Goal: Feedback & Contribution: Contribute content

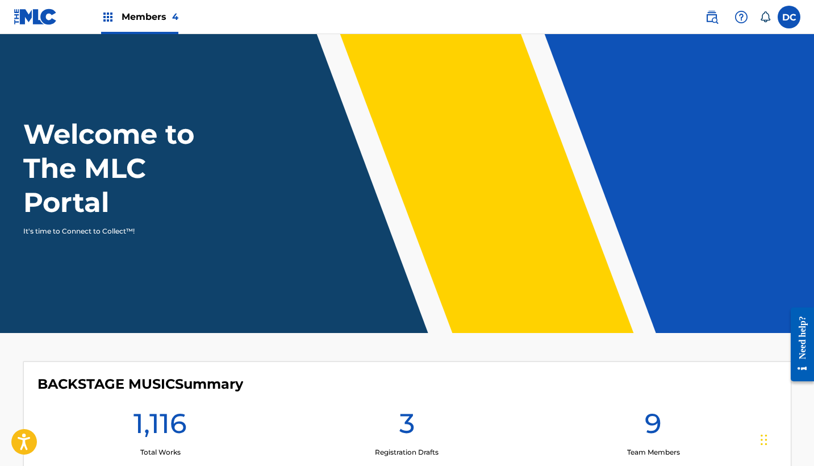
click at [161, 21] on span "Members 4" at bounding box center [150, 16] width 57 height 13
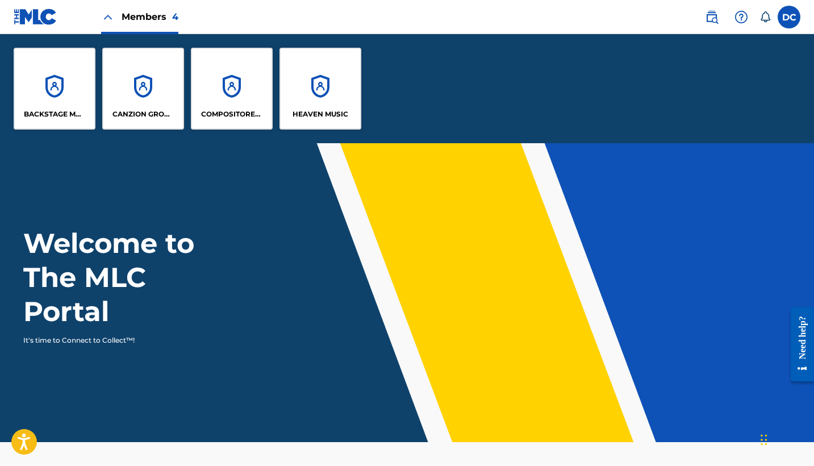
click at [323, 81] on div "HEAVEN MUSIC" at bounding box center [321, 89] width 82 height 82
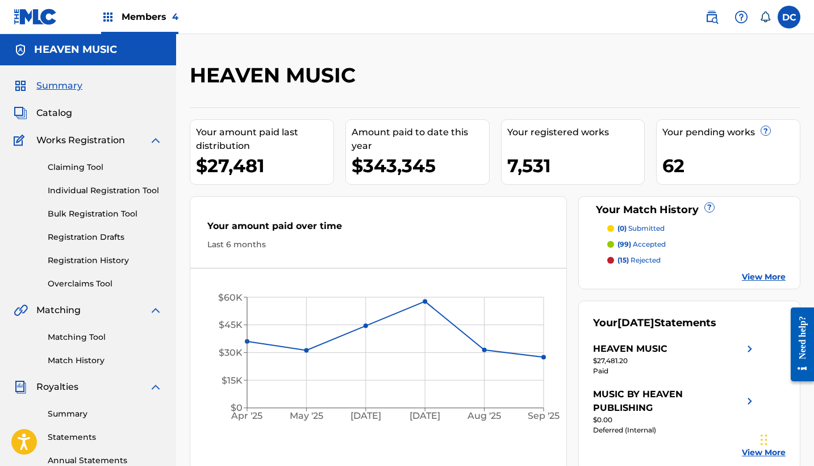
click at [103, 192] on link "Individual Registration Tool" at bounding box center [105, 191] width 115 height 12
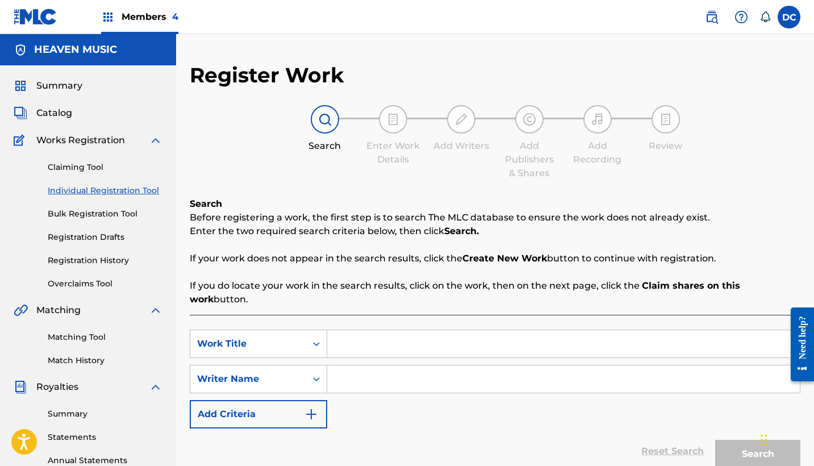
click at [405, 330] on input "Search Form" at bounding box center [563, 343] width 473 height 27
type input "b"
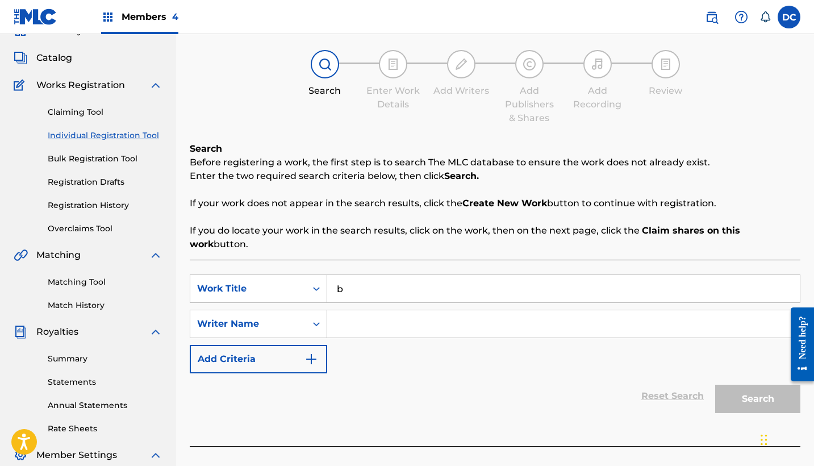
scroll to position [57, 0]
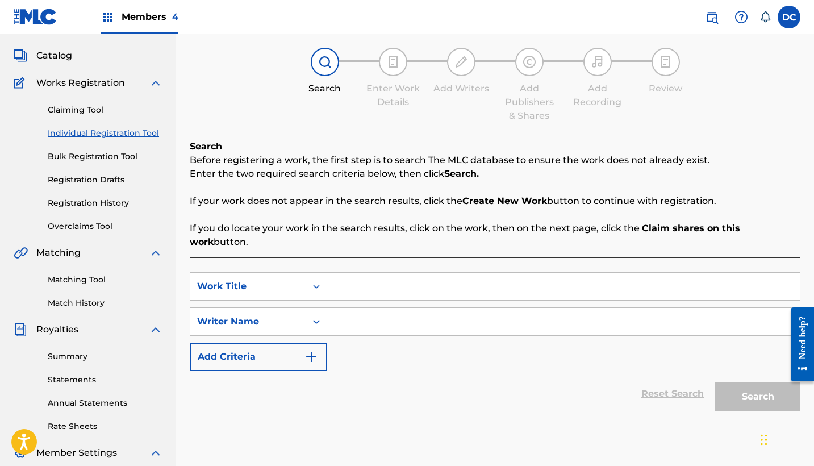
paste input "FALSE"
type input "F"
paste input "Una Vertiente De Alabanza"
type input "Una Vertiente De Alabanza"
click at [305, 257] on div "SearchWithCriteria4a85f01a-b1e2-4771-a2ec-37c299b205bf Work Title Una Vertiente…" at bounding box center [495, 350] width 611 height 186
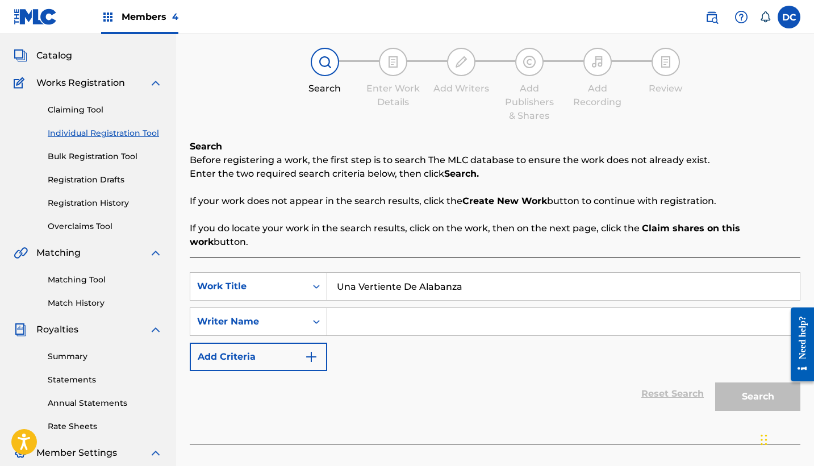
click at [398, 308] on input "Search Form" at bounding box center [563, 321] width 473 height 27
paste input "[PERSON_NAME]"
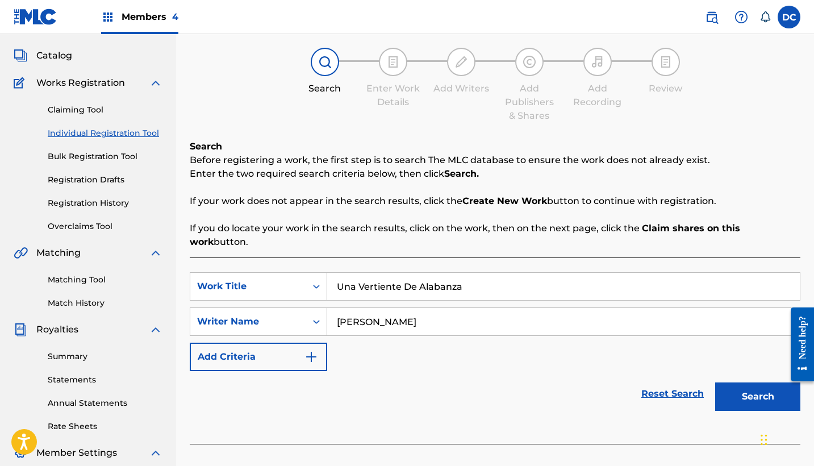
type input "[PERSON_NAME]"
click at [760, 382] on button "Search" at bounding box center [757, 396] width 85 height 28
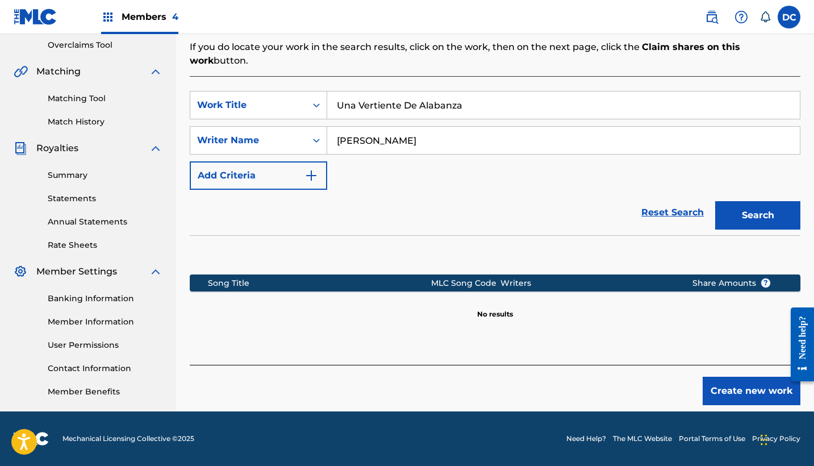
scroll to position [239, 0]
click at [726, 382] on button "Create new work" at bounding box center [752, 391] width 98 height 28
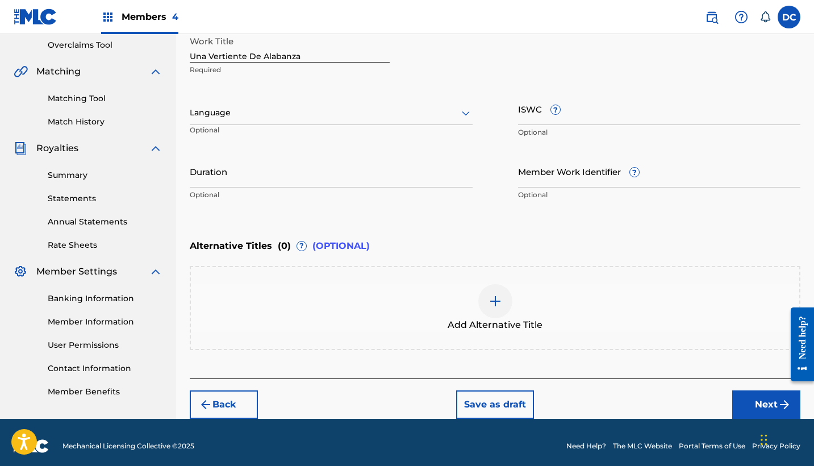
scroll to position [168, 0]
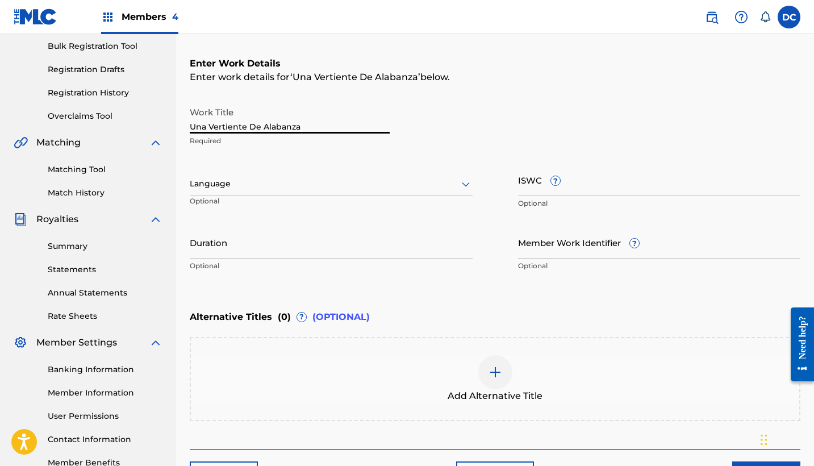
drag, startPoint x: 325, startPoint y: 124, endPoint x: 150, endPoint y: 111, distance: 175.5
click at [150, 111] on main "HEAVEN MUSIC Summary Catalog Works Registration Claiming Tool Individual Regist…" at bounding box center [407, 177] width 814 height 623
type input "UNA VERTIENTE DE ALABANZA"
click at [302, 188] on div at bounding box center [331, 184] width 283 height 14
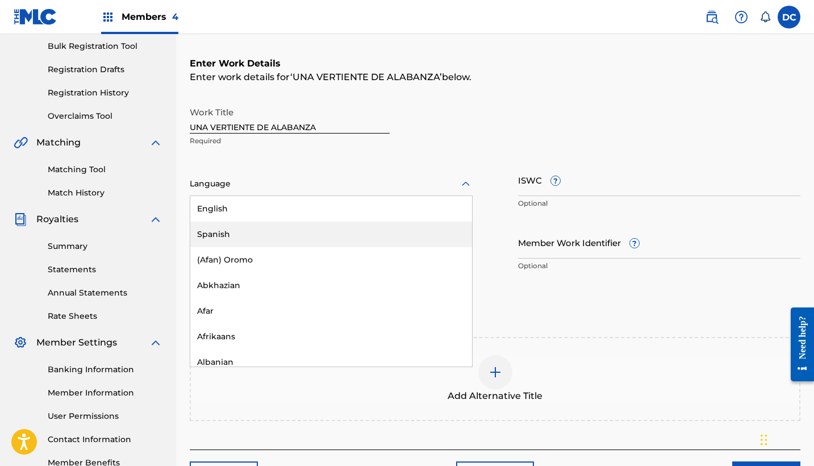
click at [226, 230] on div "Spanish" at bounding box center [331, 235] width 282 height 26
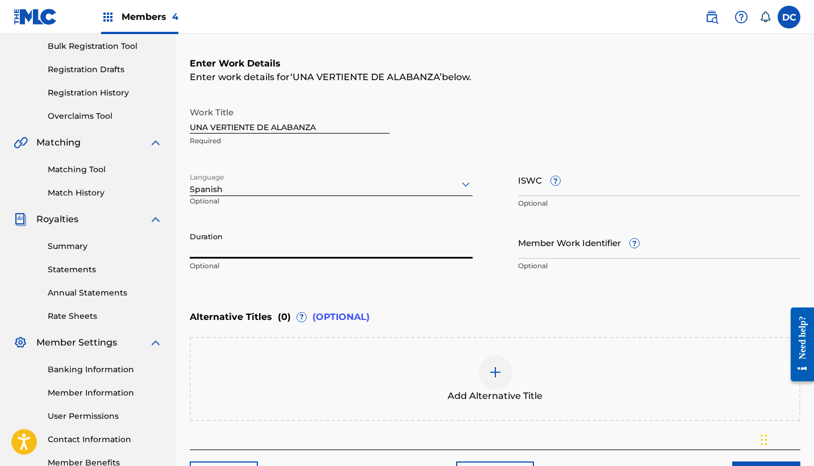
click at [336, 241] on input "Duration" at bounding box center [331, 242] width 283 height 32
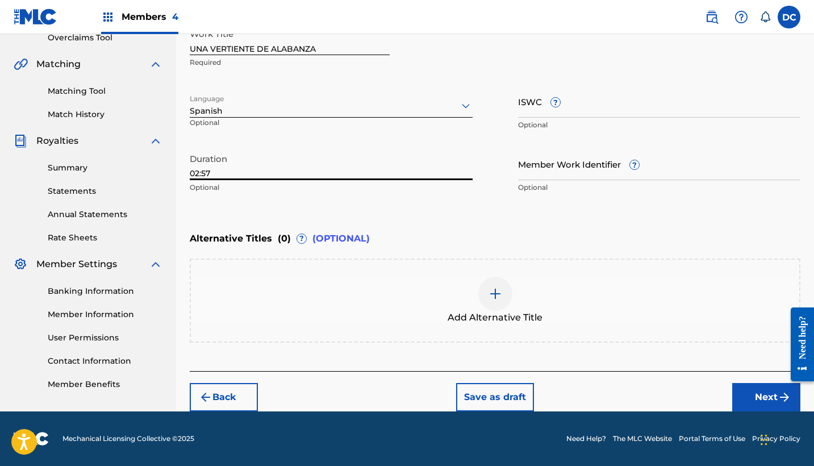
type input "02:57"
click at [752, 402] on button "Next" at bounding box center [766, 397] width 68 height 28
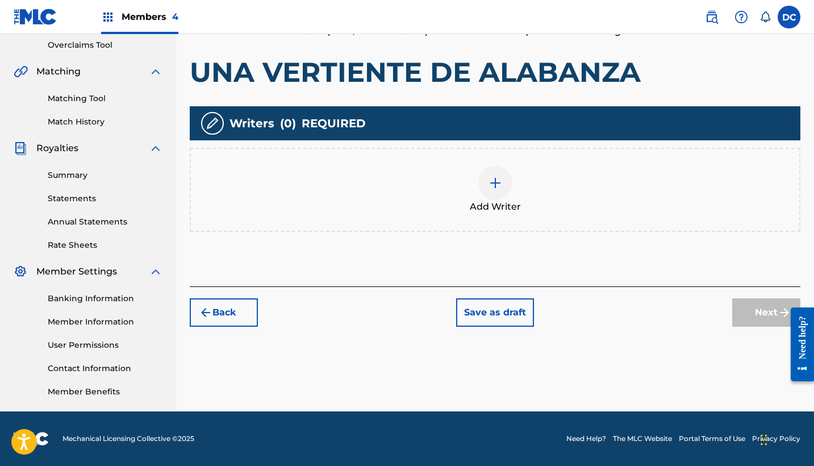
scroll to position [180, 0]
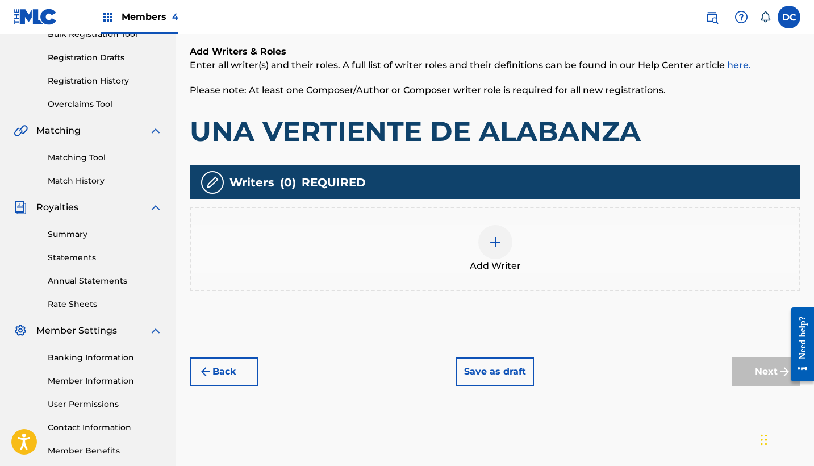
click at [514, 249] on div "Add Writer" at bounding box center [495, 249] width 609 height 48
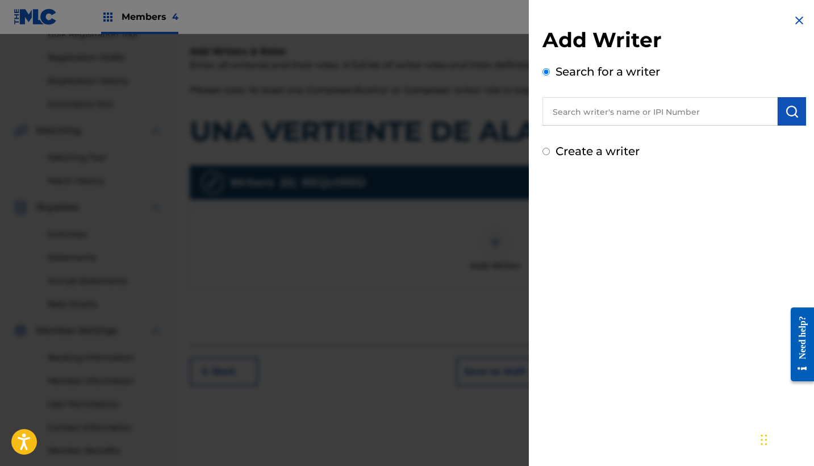
click at [603, 147] on label "Create a writer" at bounding box center [598, 151] width 84 height 14
radio input "true"
click at [550, 148] on input "Create a writer" at bounding box center [546, 151] width 7 height 7
radio input "false"
radio input "true"
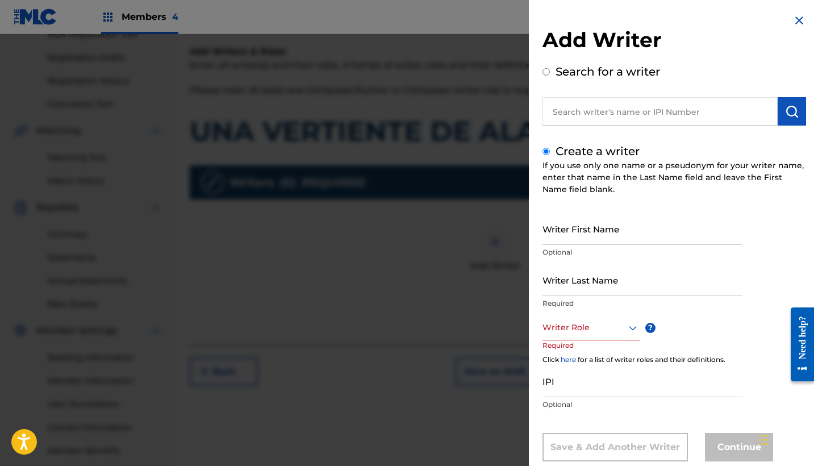
click at [597, 232] on input "Writer First Name" at bounding box center [643, 229] width 200 height 32
paste input "[PERSON_NAME]"
drag, startPoint x: 696, startPoint y: 236, endPoint x: 489, endPoint y: 233, distance: 207.4
click at [489, 233] on div "Add Writer Search for a writer Create a writer If you use only one name or a ps…" at bounding box center [407, 250] width 814 height 432
click at [667, 239] on input "[PERSON_NAME]" at bounding box center [643, 229] width 200 height 32
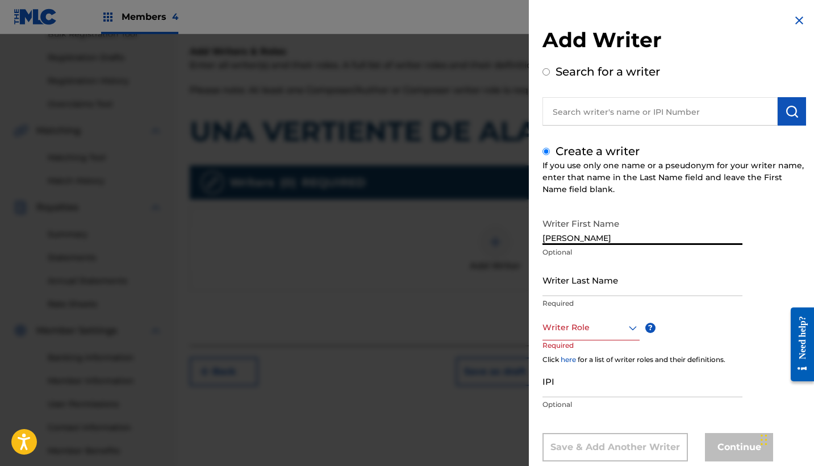
click at [667, 239] on input "[PERSON_NAME]" at bounding box center [643, 229] width 200 height 32
type input "[PERSON_NAME]"
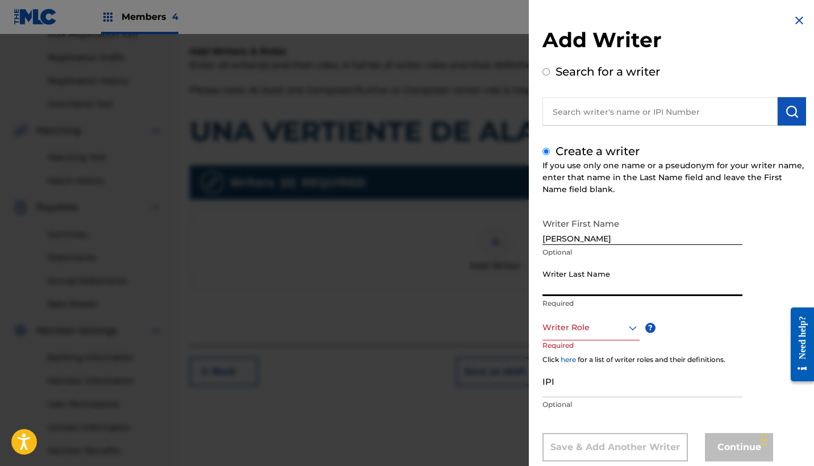
click at [596, 288] on input "Writer Last Name" at bounding box center [643, 280] width 200 height 32
paste input "[PERSON_NAME]"
type input "[PERSON_NAME]"
click at [602, 327] on div "Writer Role" at bounding box center [591, 328] width 97 height 26
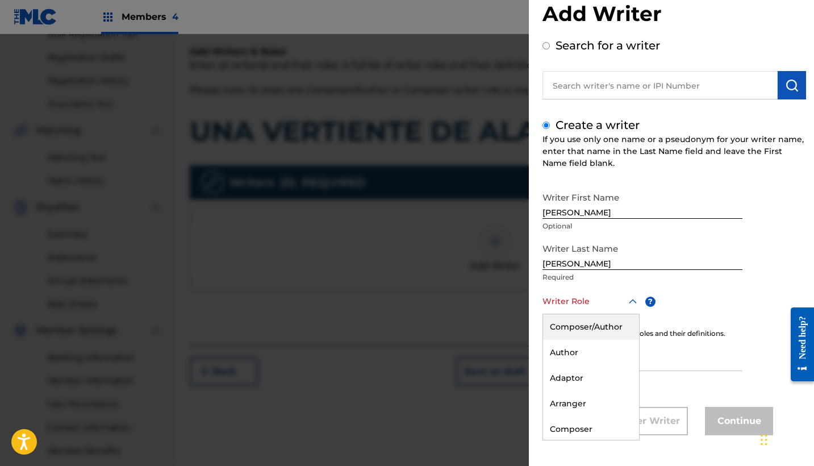
scroll to position [26, 0]
click at [598, 320] on div "Composer/Author" at bounding box center [591, 327] width 96 height 26
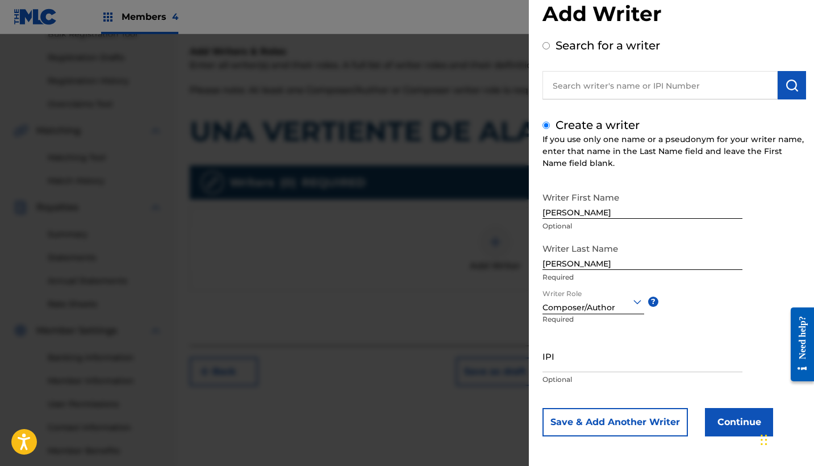
click at [636, 417] on button "Save & Add Another Writer" at bounding box center [615, 422] width 145 height 28
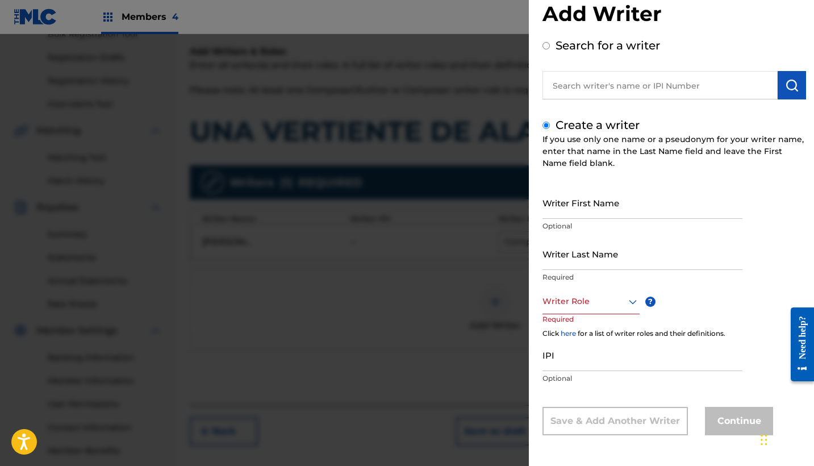
click at [603, 93] on input "text" at bounding box center [660, 85] width 235 height 28
radio input "true"
paste input "1297701132"
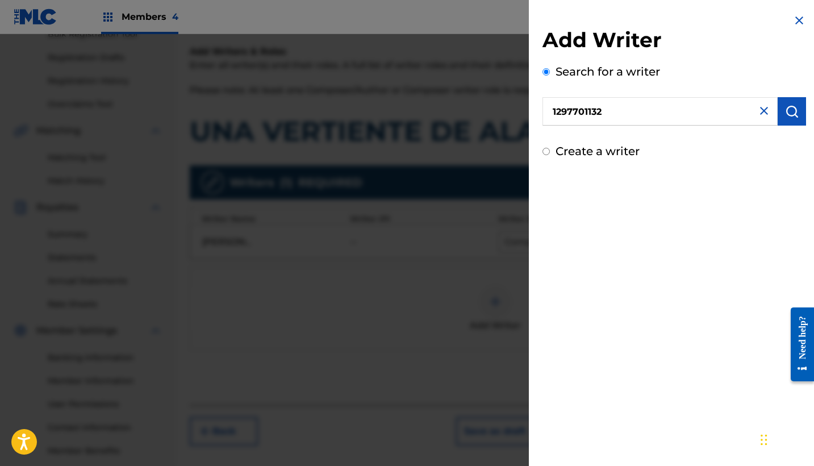
click at [550, 111] on input "1297701132" at bounding box center [660, 111] width 235 height 28
type input "01297701132"
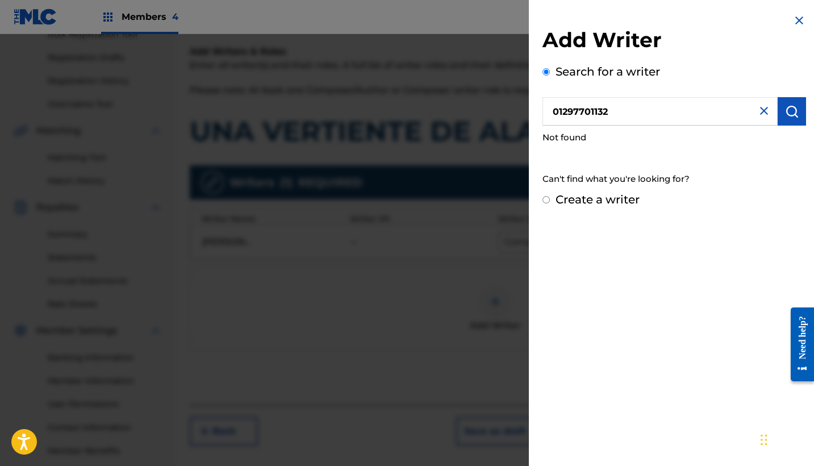
click at [588, 200] on label "Create a writer" at bounding box center [598, 200] width 84 height 14
radio input "true"
click at [550, 200] on input "Create a writer" at bounding box center [546, 199] width 7 height 7
radio input "false"
radio input "true"
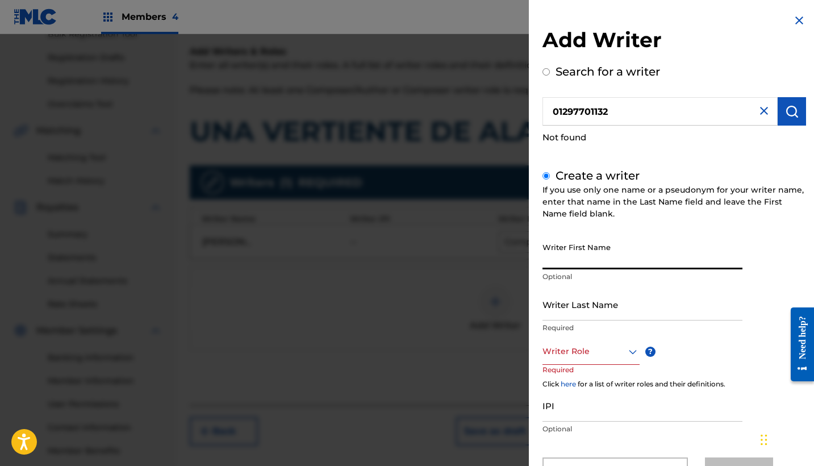
click at [596, 245] on input "Writer First Name" at bounding box center [643, 253] width 200 height 32
paste input "[PERSON_NAME]"
drag, startPoint x: 653, startPoint y: 260, endPoint x: 522, endPoint y: 258, distance: 131.3
click at [522, 258] on div "Add Writer Search for a writer 01297701132 Not found Create a writer If you use…" at bounding box center [407, 250] width 814 height 432
click at [643, 261] on input "[PERSON_NAME]" at bounding box center [643, 253] width 200 height 32
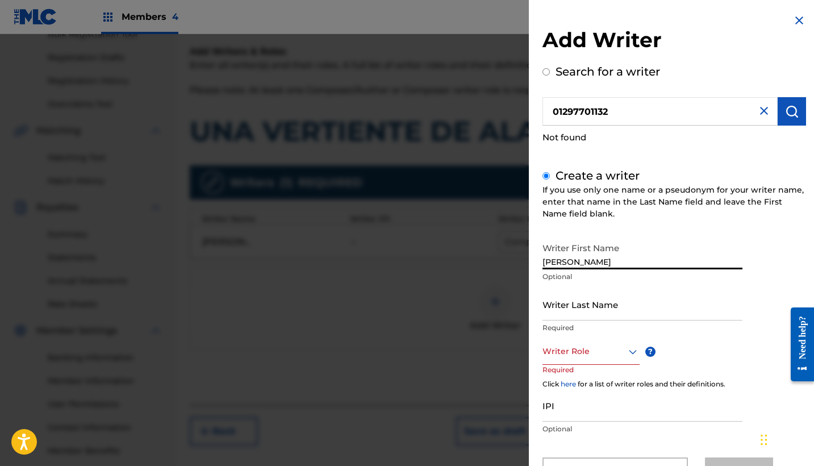
click at [643, 261] on input "[PERSON_NAME]" at bounding box center [643, 253] width 200 height 32
type input "[PERSON_NAME]"
click at [626, 301] on input "Writer Last Name" at bounding box center [643, 304] width 200 height 32
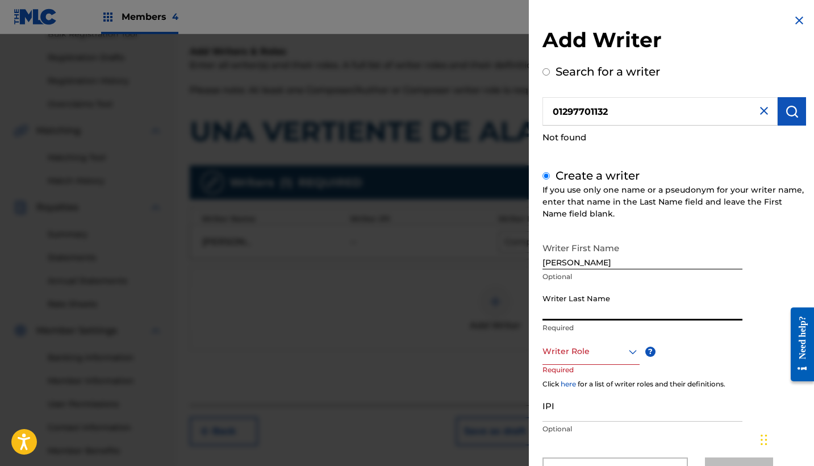
paste input "[PERSON_NAME]"
type input "[PERSON_NAME]"
click at [593, 342] on div "Writer Role" at bounding box center [591, 352] width 97 height 26
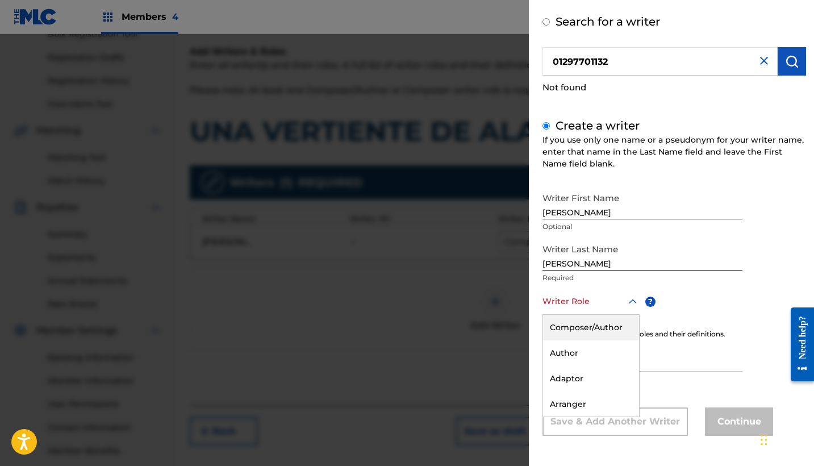
scroll to position [50, 0]
click at [583, 326] on div "Composer/Author" at bounding box center [591, 328] width 96 height 26
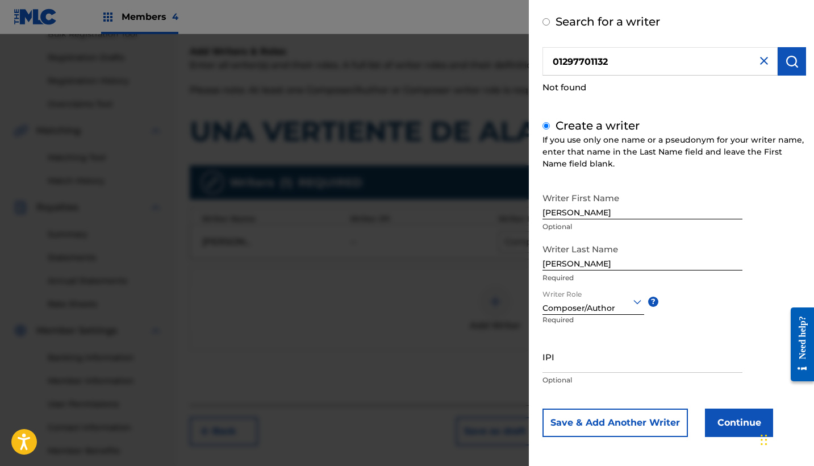
click at [597, 348] on input "IPI" at bounding box center [643, 356] width 200 height 32
paste input "1297701132"
click at [556, 359] on input "1297701132" at bounding box center [643, 356] width 200 height 32
type input "01297701132"
click at [731, 415] on button "Continue" at bounding box center [739, 423] width 68 height 28
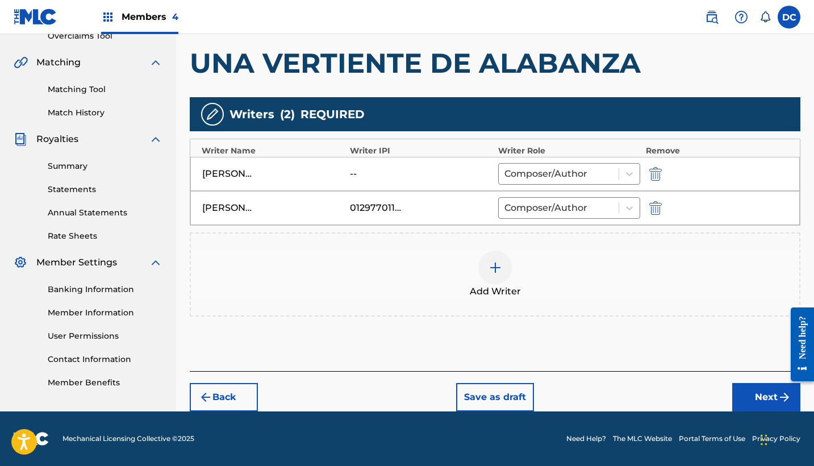
click at [767, 388] on button "Next" at bounding box center [766, 397] width 68 height 28
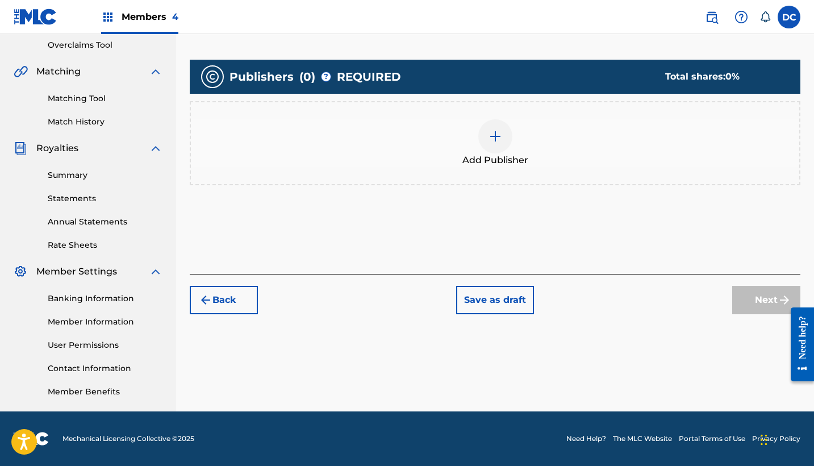
click at [525, 152] on div "Add Publisher" at bounding box center [495, 143] width 609 height 48
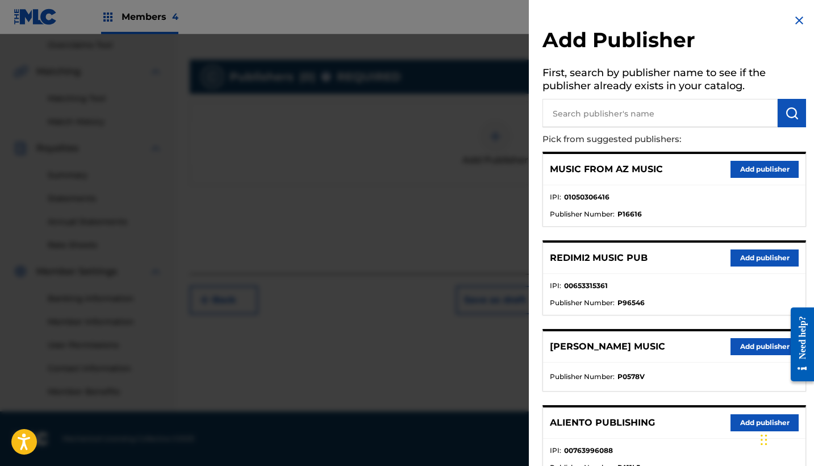
scroll to position [0, 0]
click at [656, 111] on input "text" at bounding box center [660, 113] width 235 height 28
paste input "837965288"
click at [550, 113] on input "837965288" at bounding box center [660, 113] width 235 height 28
type input "00837965288"
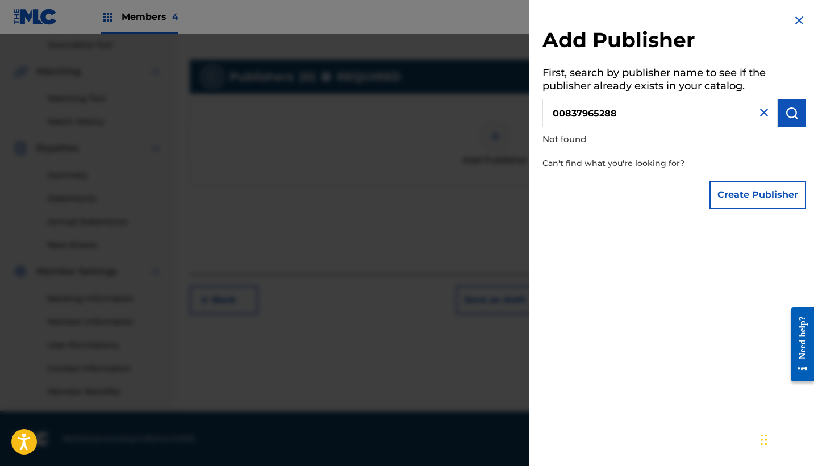
click at [760, 116] on img at bounding box center [764, 113] width 14 height 14
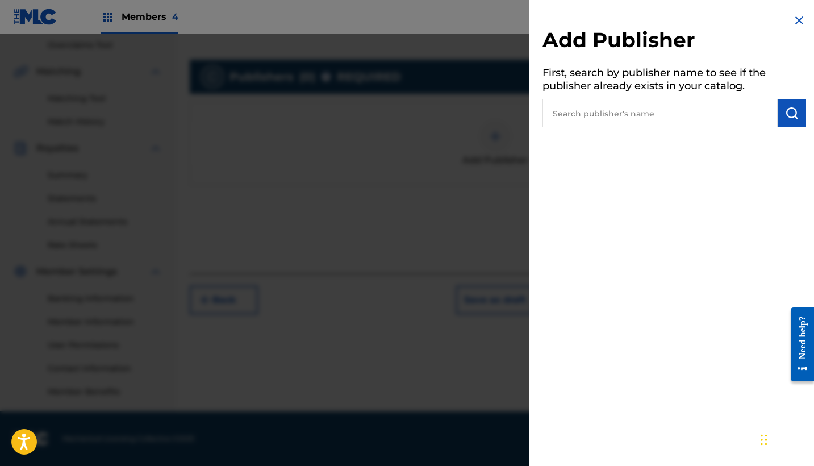
click at [688, 115] on input "text" at bounding box center [660, 113] width 235 height 28
type input "heaven"
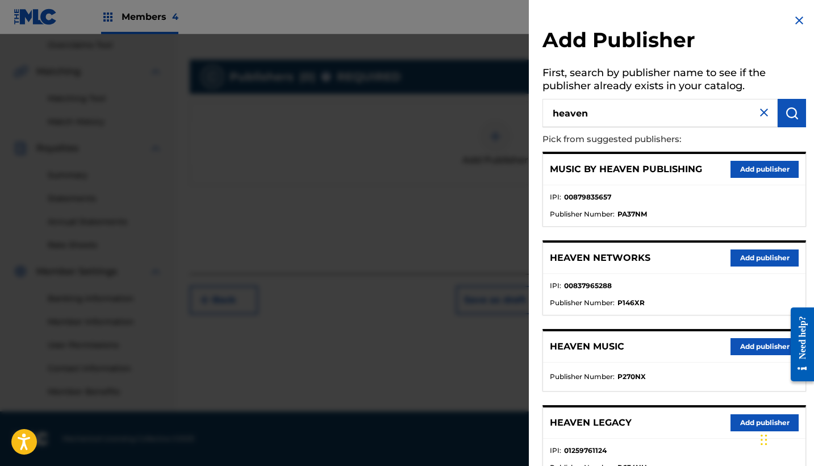
click at [744, 255] on button "Add publisher" at bounding box center [765, 257] width 68 height 17
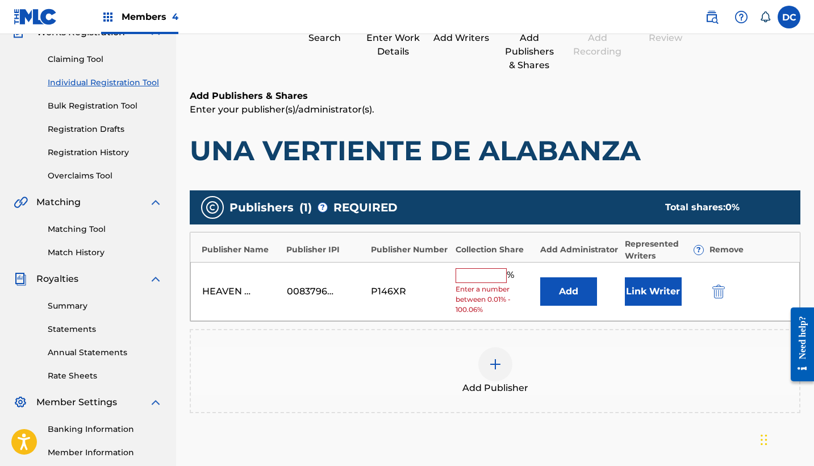
scroll to position [143, 0]
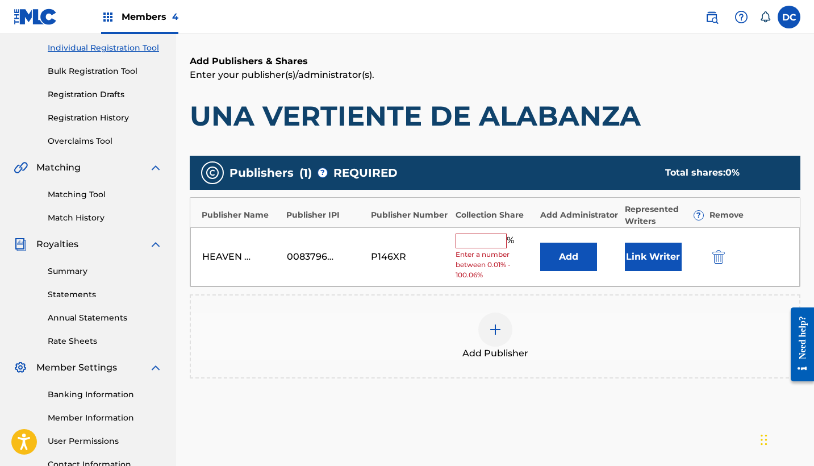
click at [486, 235] on input "text" at bounding box center [481, 241] width 51 height 15
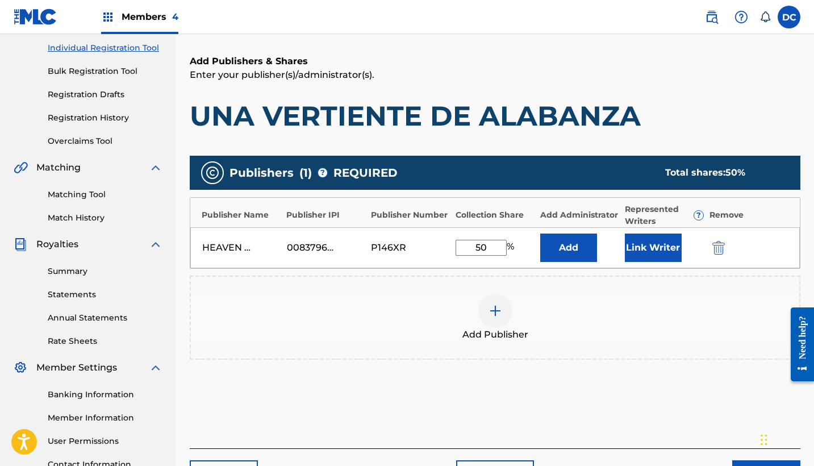
type input "50"
click at [655, 242] on button "Link Writer" at bounding box center [653, 248] width 57 height 28
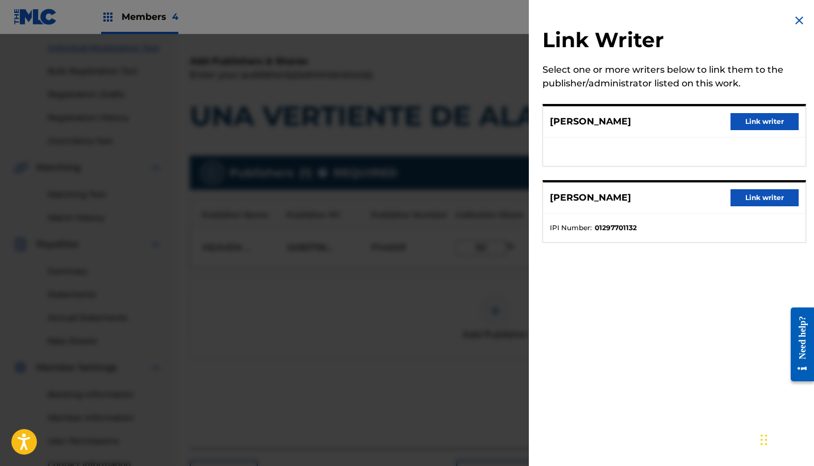
click at [763, 194] on button "Link writer" at bounding box center [765, 197] width 68 height 17
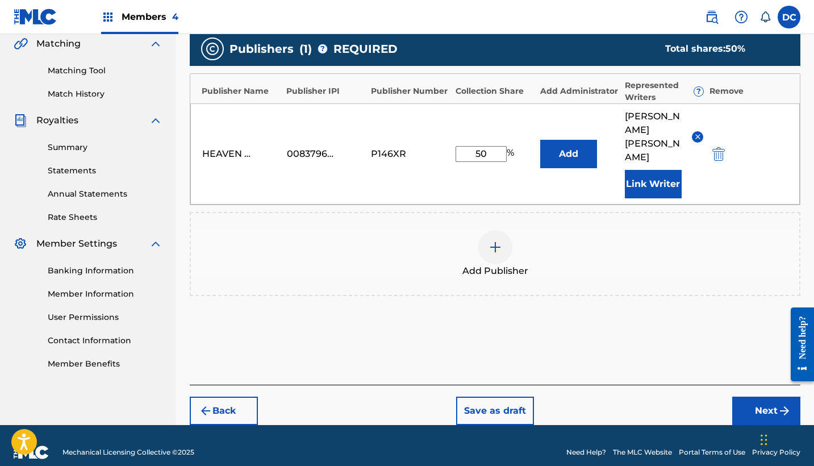
click at [756, 397] on button "Next" at bounding box center [766, 411] width 68 height 28
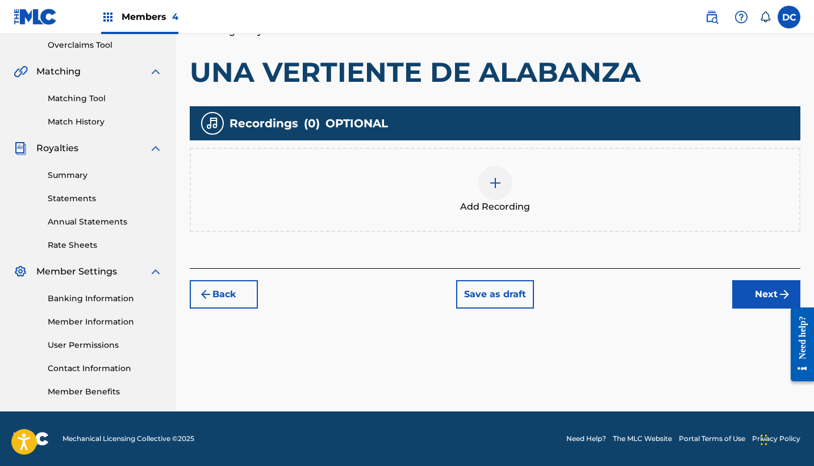
click at [572, 186] on div "Add Recording" at bounding box center [495, 190] width 609 height 48
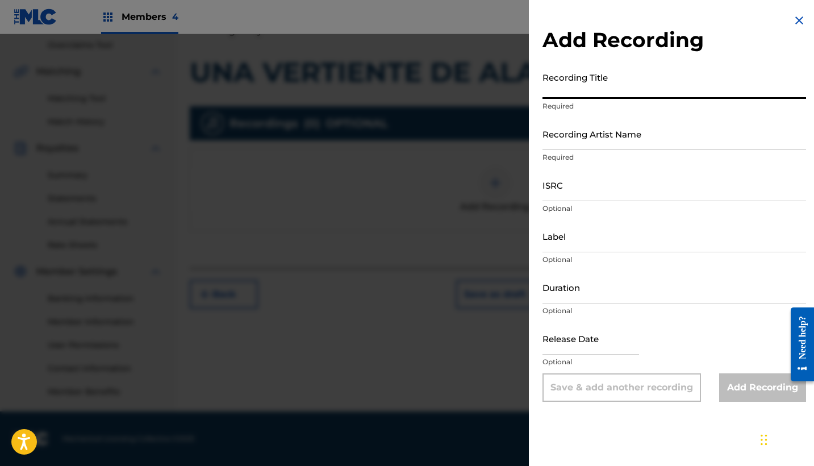
click at [594, 82] on input "Recording Title" at bounding box center [675, 82] width 264 height 32
paste input "Una Vertiente De Alabanza"
type input "Una Vertiente De Alabanza"
click at [577, 136] on input "Recording Artist Name" at bounding box center [675, 134] width 264 height 32
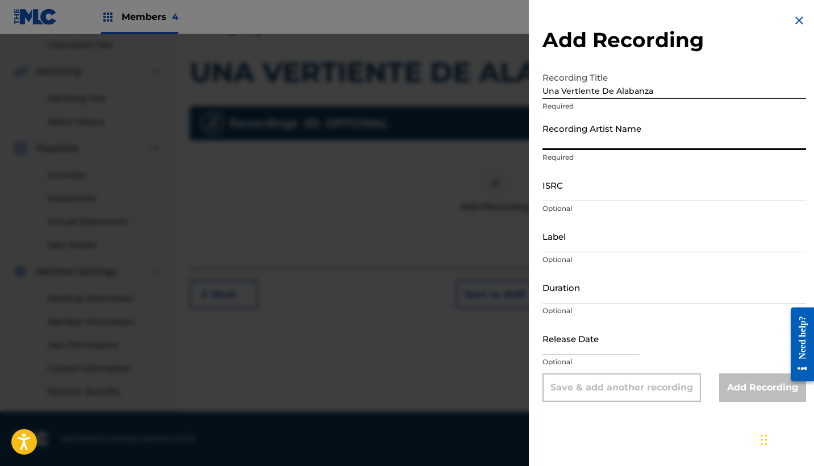
paste input "Perfume De Alabanza"
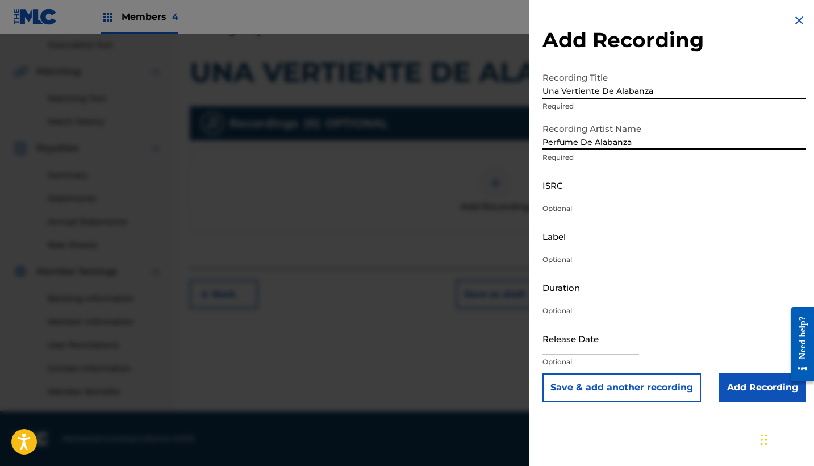
type input "Perfume De Alabanza"
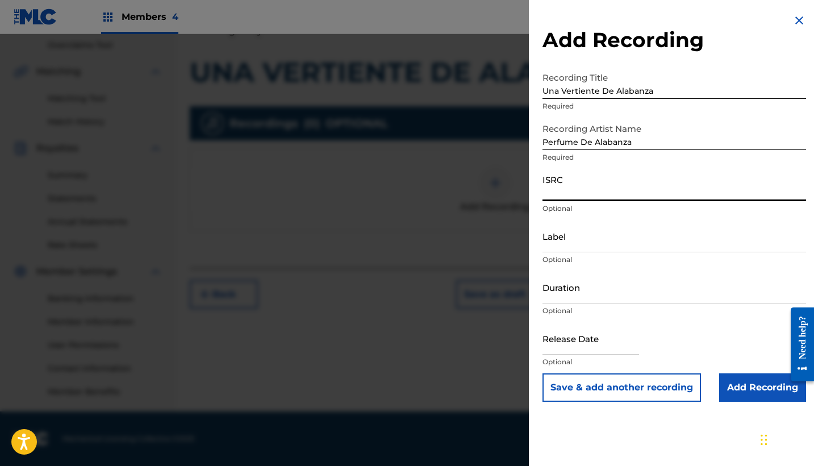
click at [590, 201] on input "ISRC" at bounding box center [675, 185] width 264 height 32
click at [585, 193] on input "ISRC" at bounding box center [675, 185] width 264 height 32
paste input "QZ2J21507690"
type input "QZ2J21507690"
click at [584, 237] on input "Label" at bounding box center [675, 236] width 264 height 32
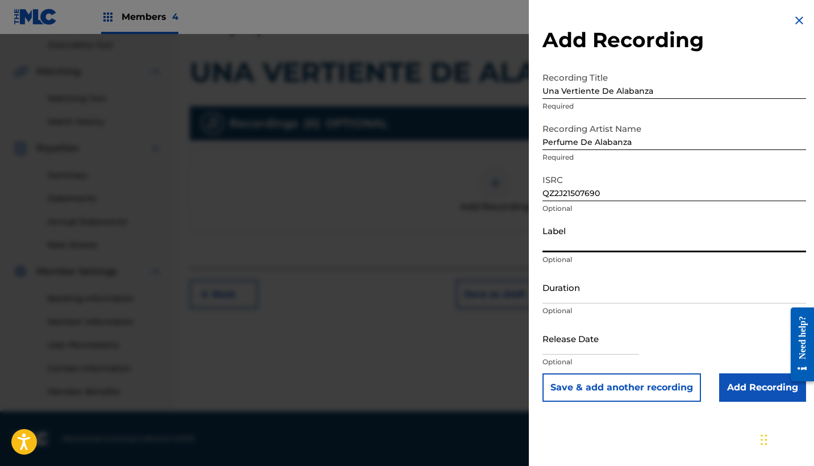
paste input "Perfume de Alabanza"
type input "Perfume de Alabanza"
click at [576, 293] on input "Duration" at bounding box center [675, 287] width 264 height 32
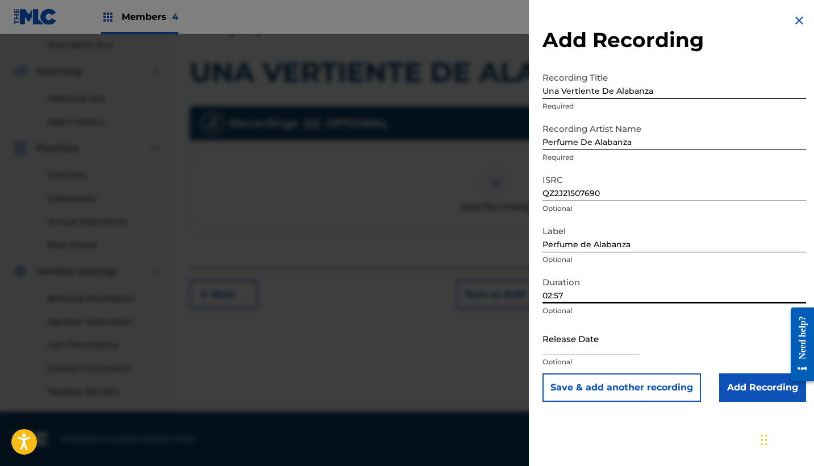
type input "02:57"
click at [599, 338] on input "text" at bounding box center [591, 338] width 97 height 32
select select "8"
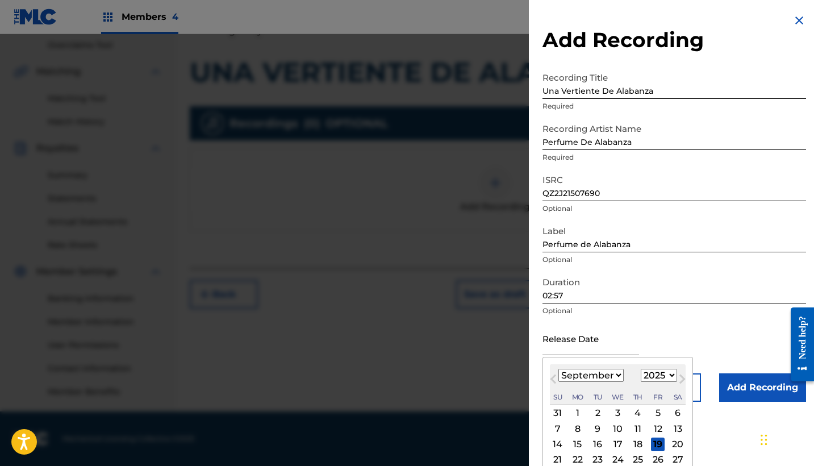
select select "2015"
select select "0"
click at [631, 414] on div "1" at bounding box center [638, 413] width 14 height 14
type input "[DATE]"
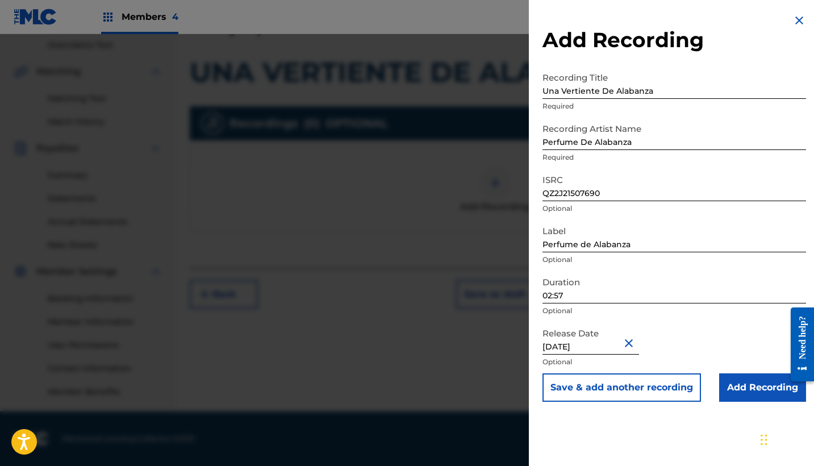
click at [756, 379] on input "Add Recording" at bounding box center [762, 387] width 87 height 28
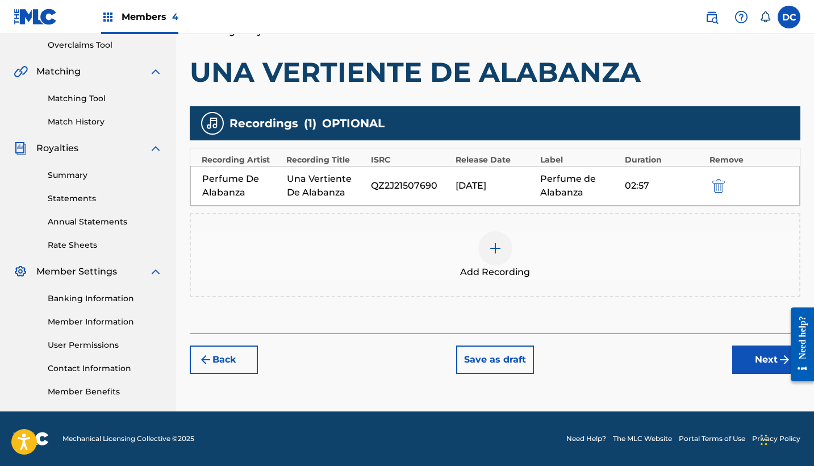
click at [738, 349] on button "Next" at bounding box center [766, 359] width 68 height 28
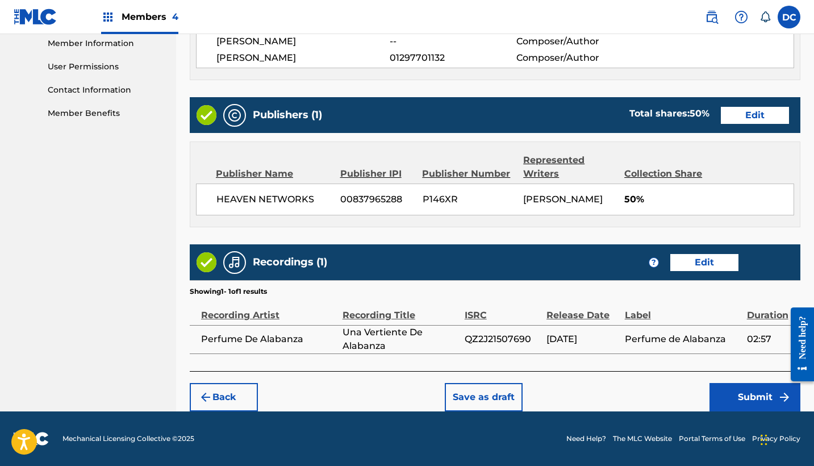
scroll to position [530, 0]
click at [726, 394] on button "Submit" at bounding box center [755, 397] width 91 height 28
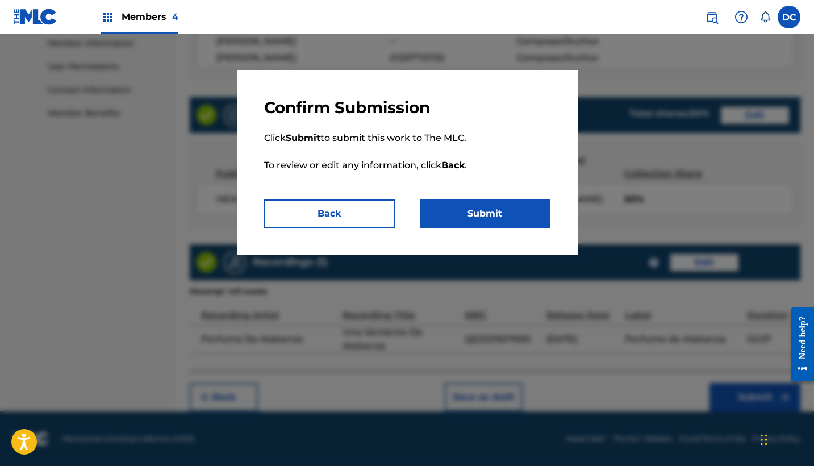
click at [505, 223] on button "Submit" at bounding box center [485, 213] width 131 height 28
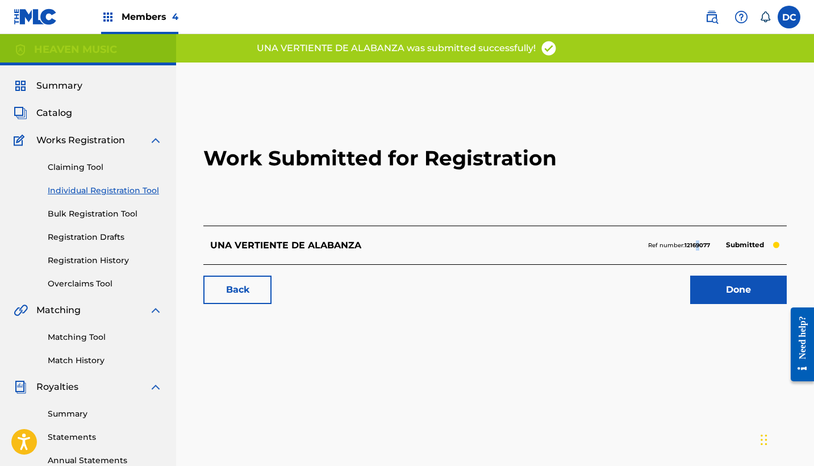
click at [698, 241] on p "Ref number: 12169077" at bounding box center [679, 245] width 62 height 10
click at [694, 244] on strong "12169077" at bounding box center [698, 245] width 26 height 7
copy strong "12169077"
